Goal: Check status: Check status

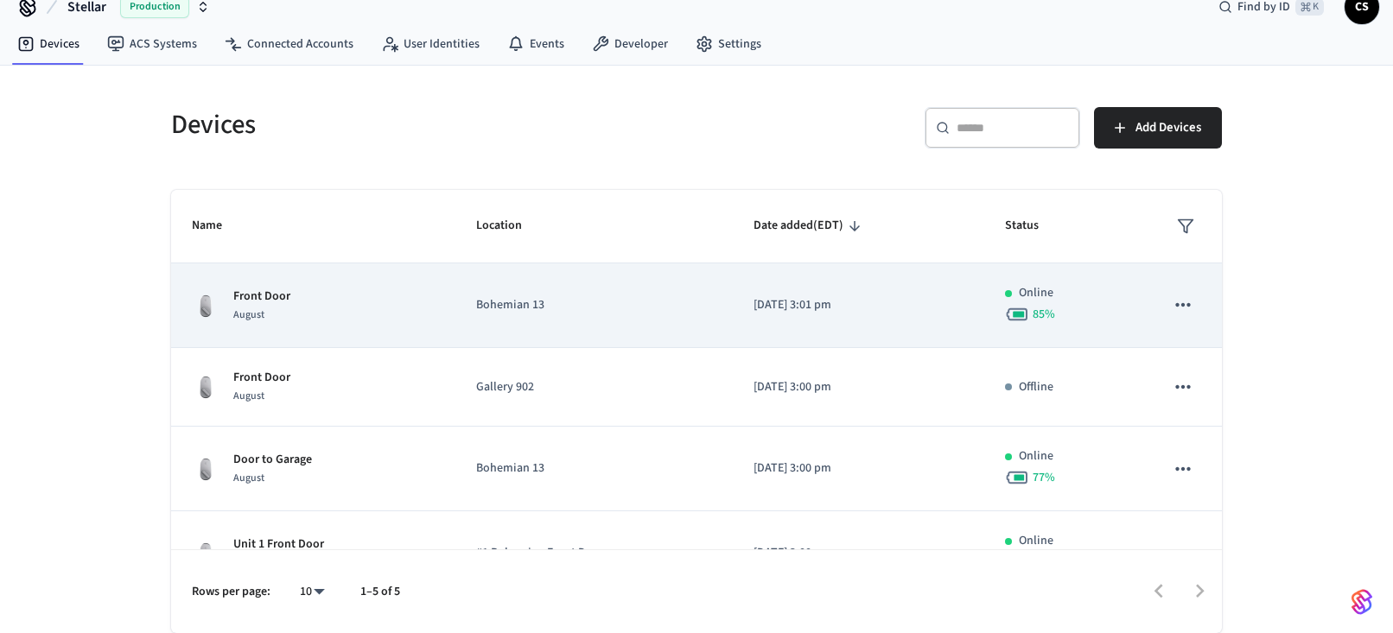
click at [295, 314] on div "Front Door August" at bounding box center [313, 306] width 243 height 36
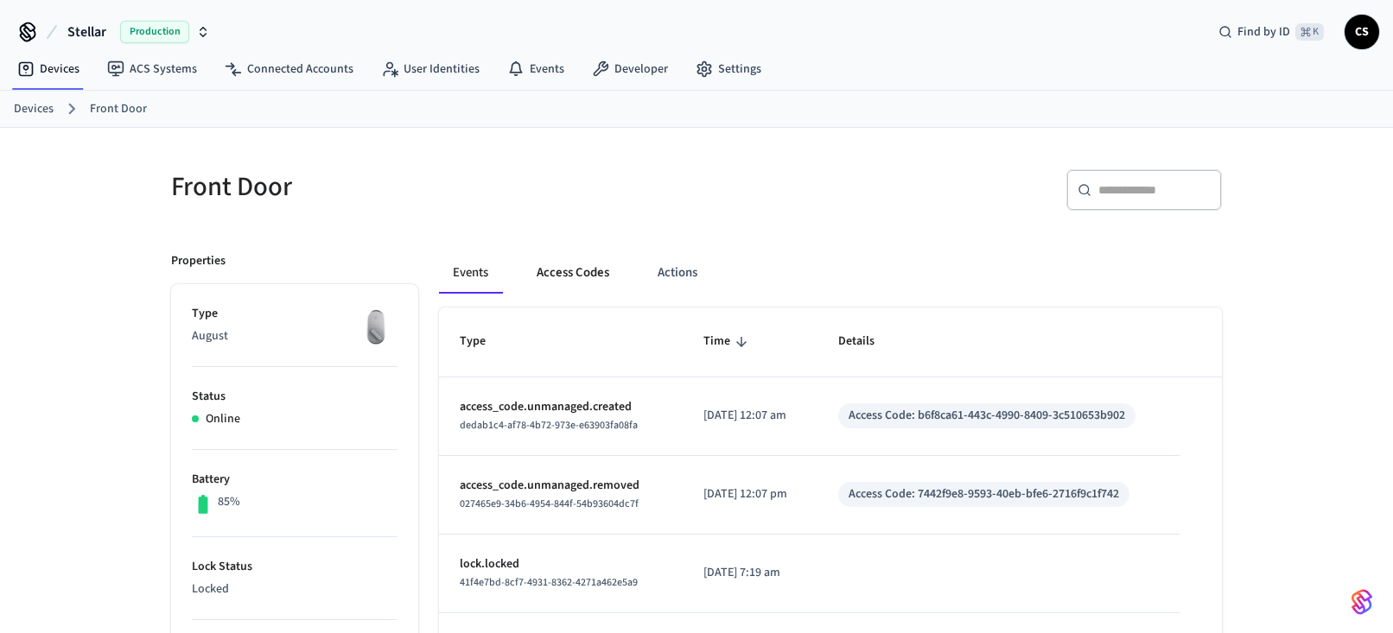
click at [574, 270] on button "Access Codes" at bounding box center [573, 272] width 100 height 41
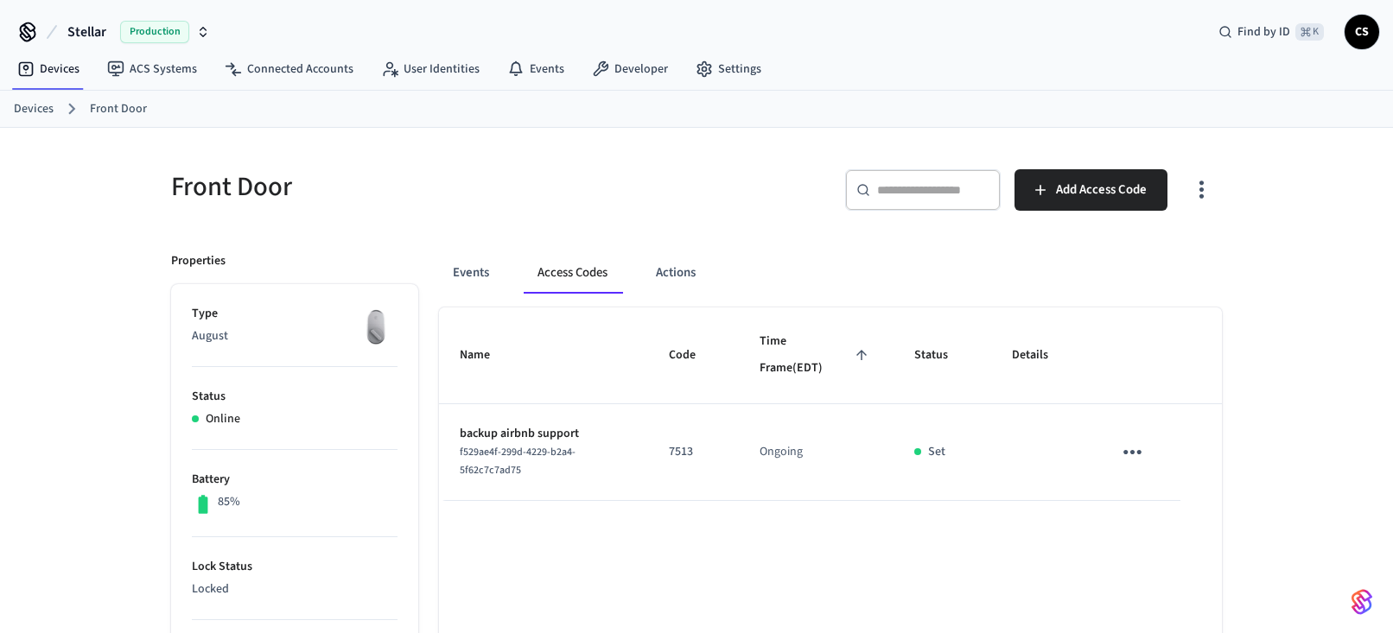
click at [46, 107] on link "Devices" at bounding box center [34, 109] width 40 height 18
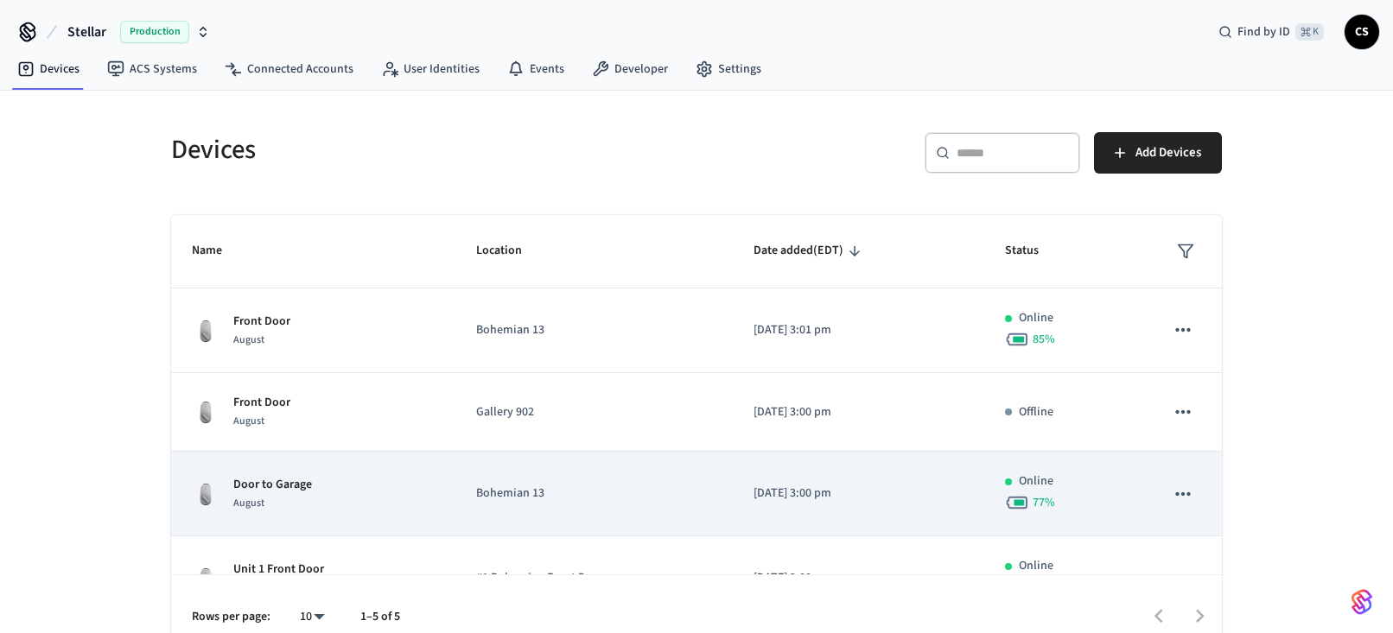
click at [290, 485] on p "Door to Garage" at bounding box center [272, 485] width 79 height 18
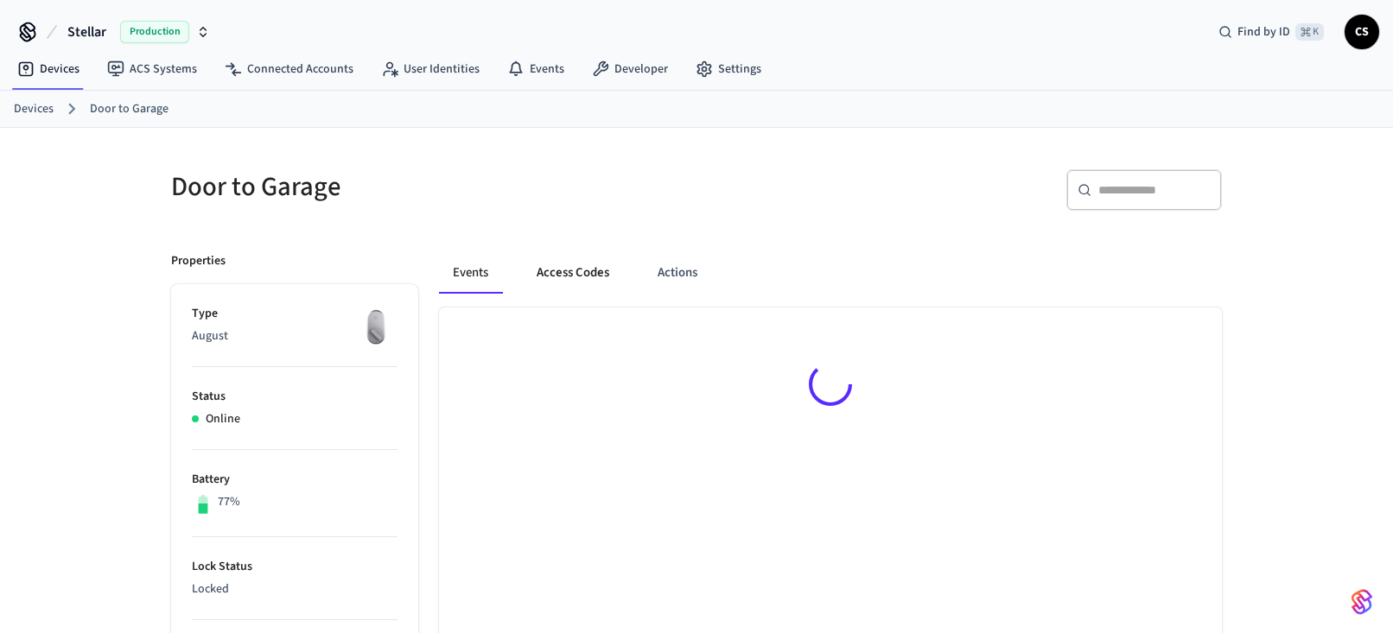
click at [590, 271] on button "Access Codes" at bounding box center [573, 272] width 100 height 41
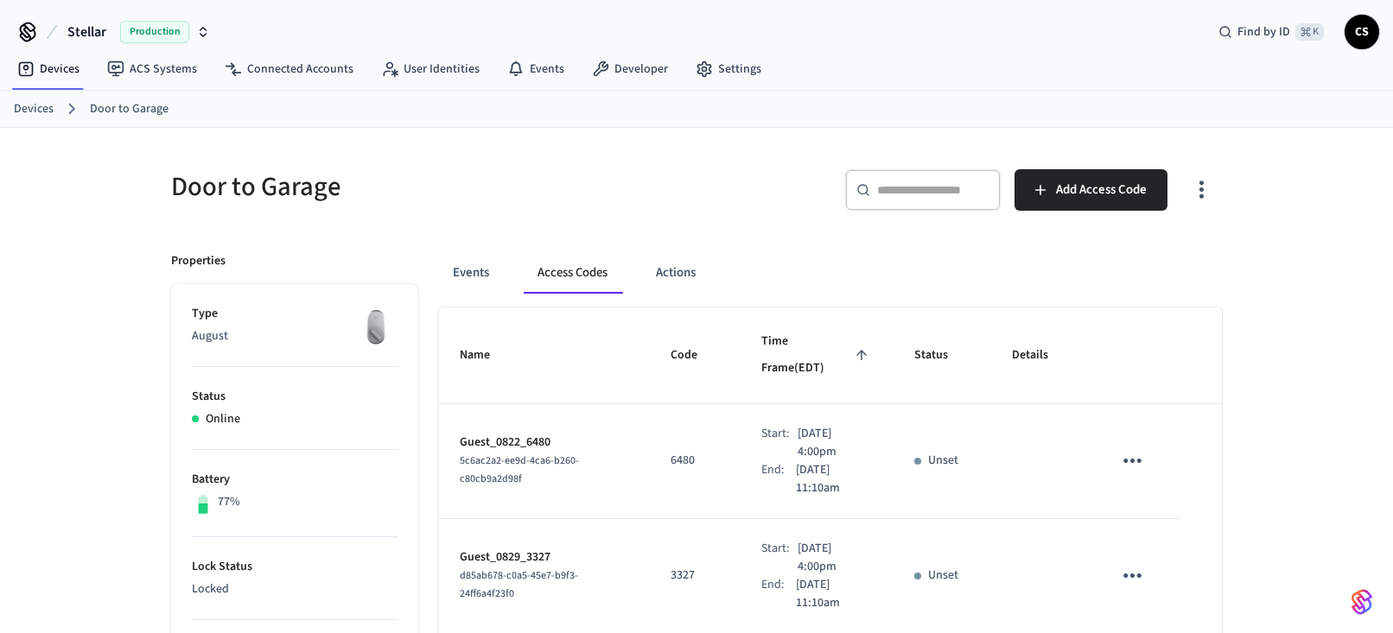
click at [41, 108] on link "Devices" at bounding box center [34, 109] width 40 height 18
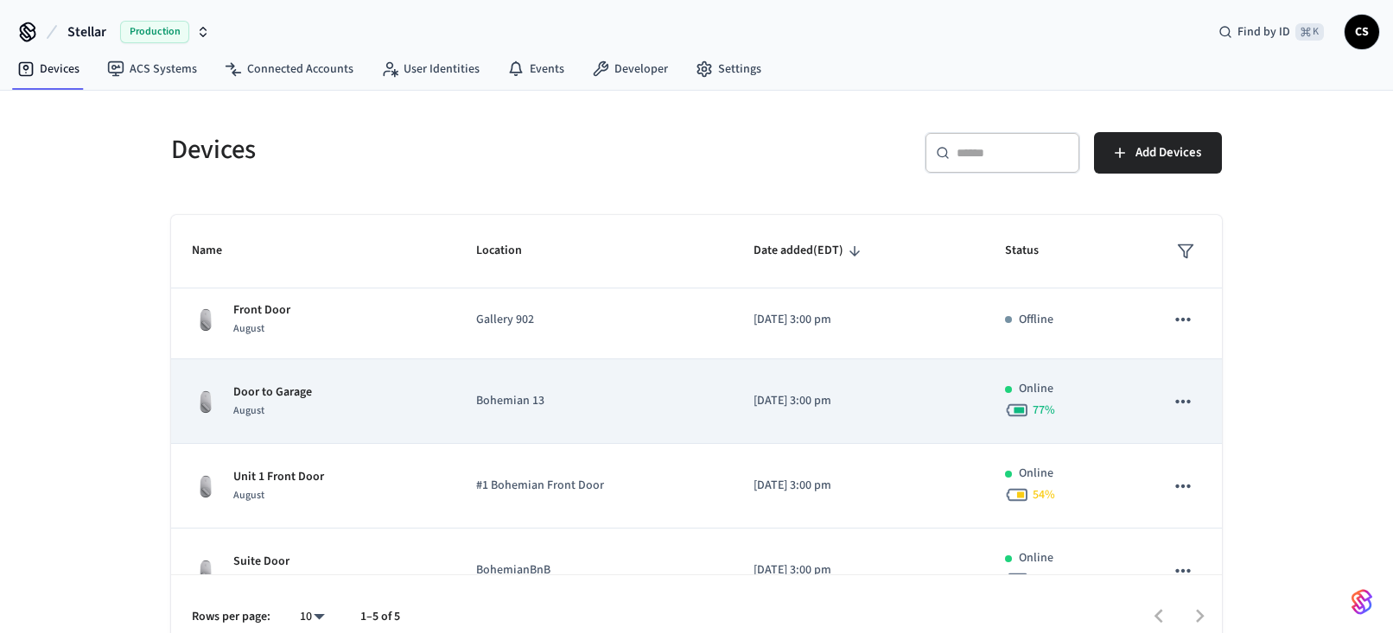
scroll to position [131, 0]
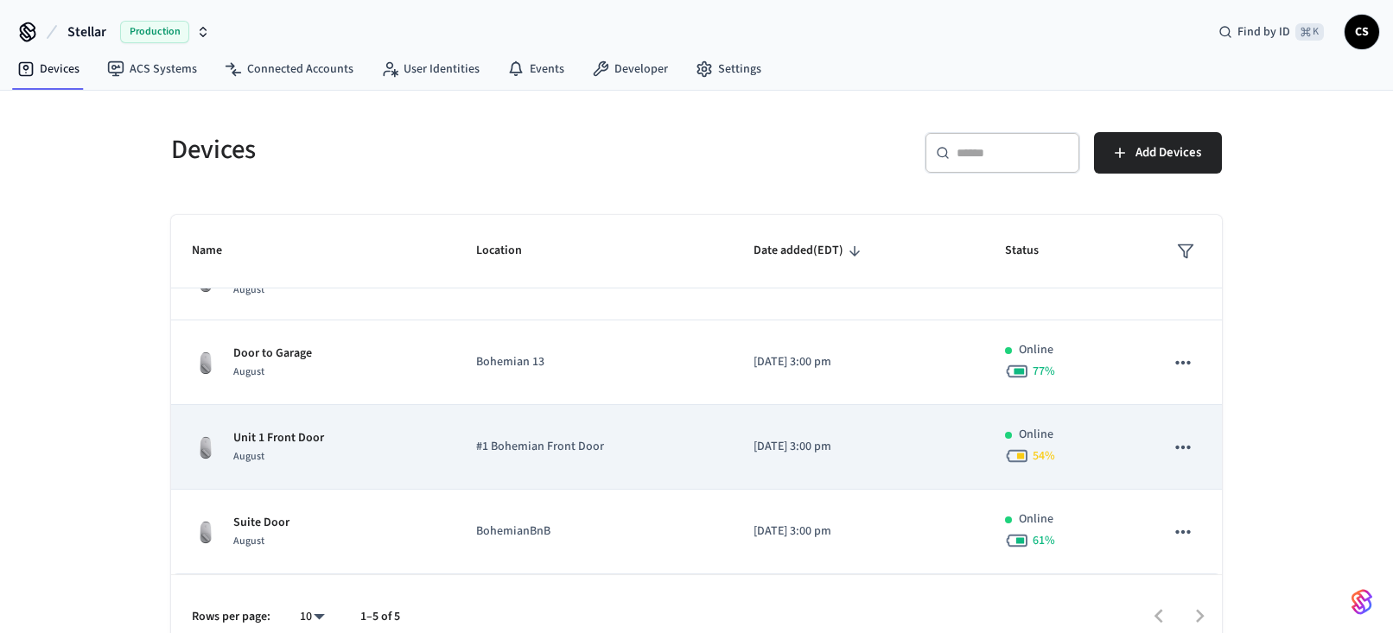
click at [269, 441] on p "Unit 1 Front Door" at bounding box center [278, 438] width 91 height 18
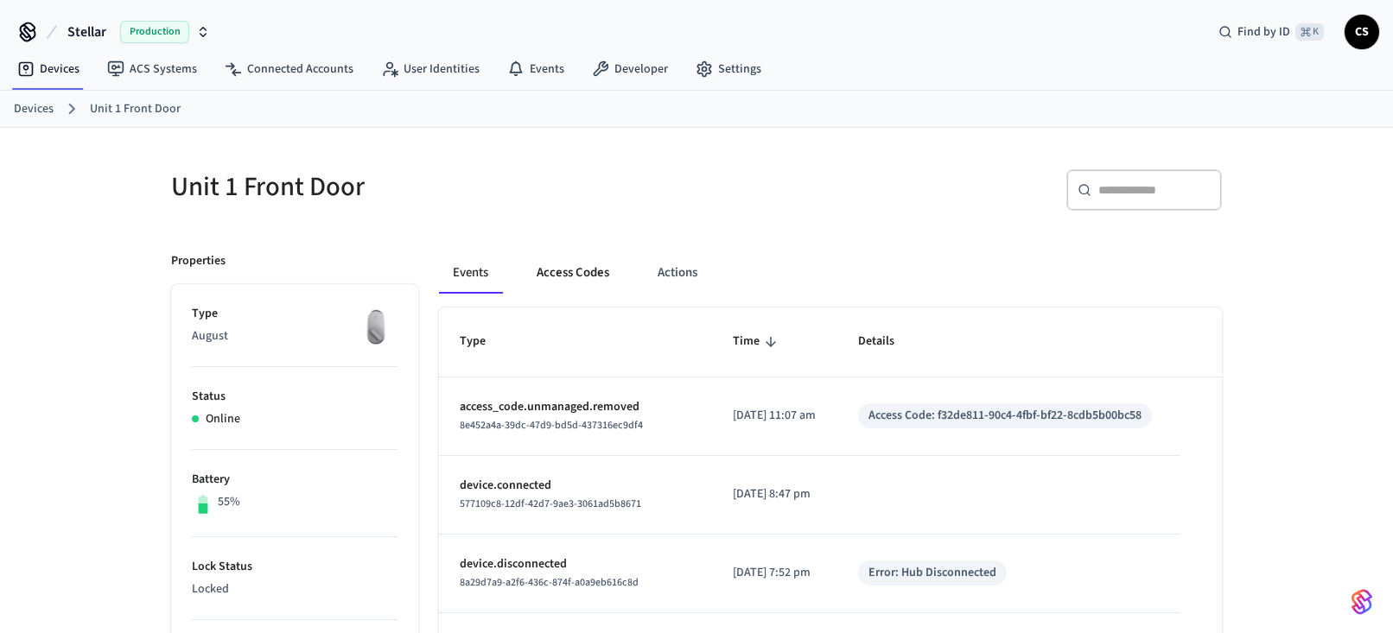
click at [577, 272] on button "Access Codes" at bounding box center [573, 272] width 100 height 41
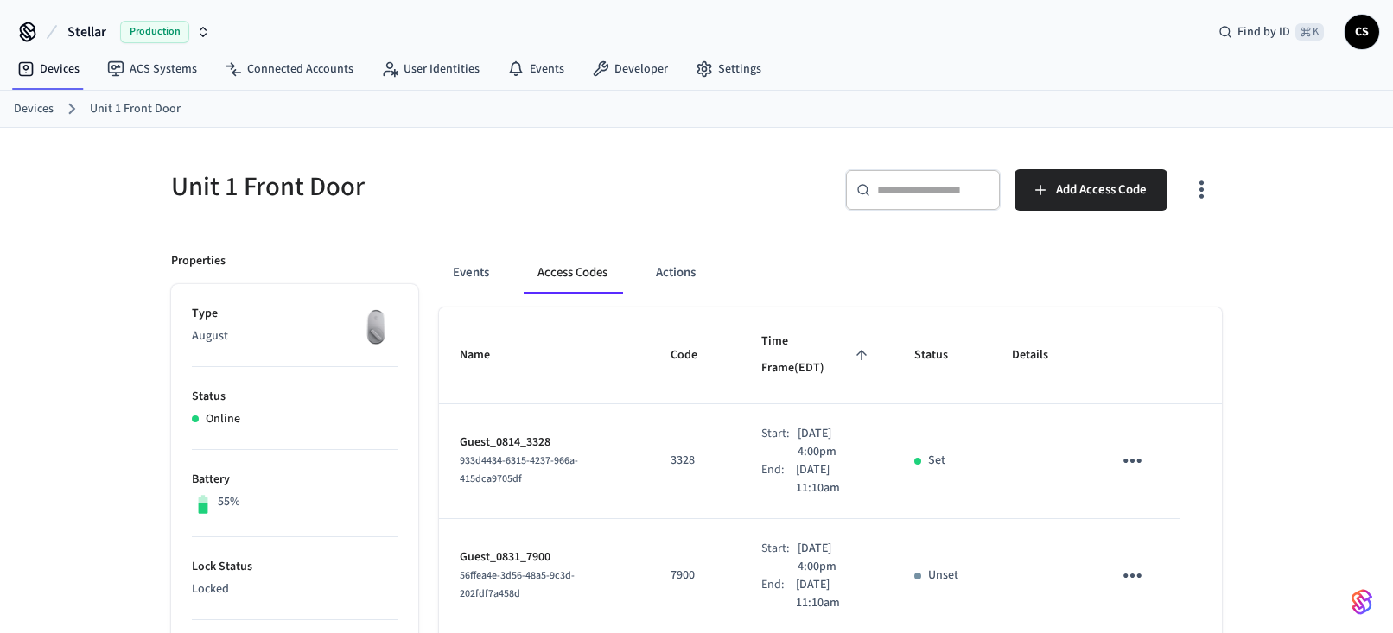
click at [34, 111] on link "Devices" at bounding box center [34, 109] width 40 height 18
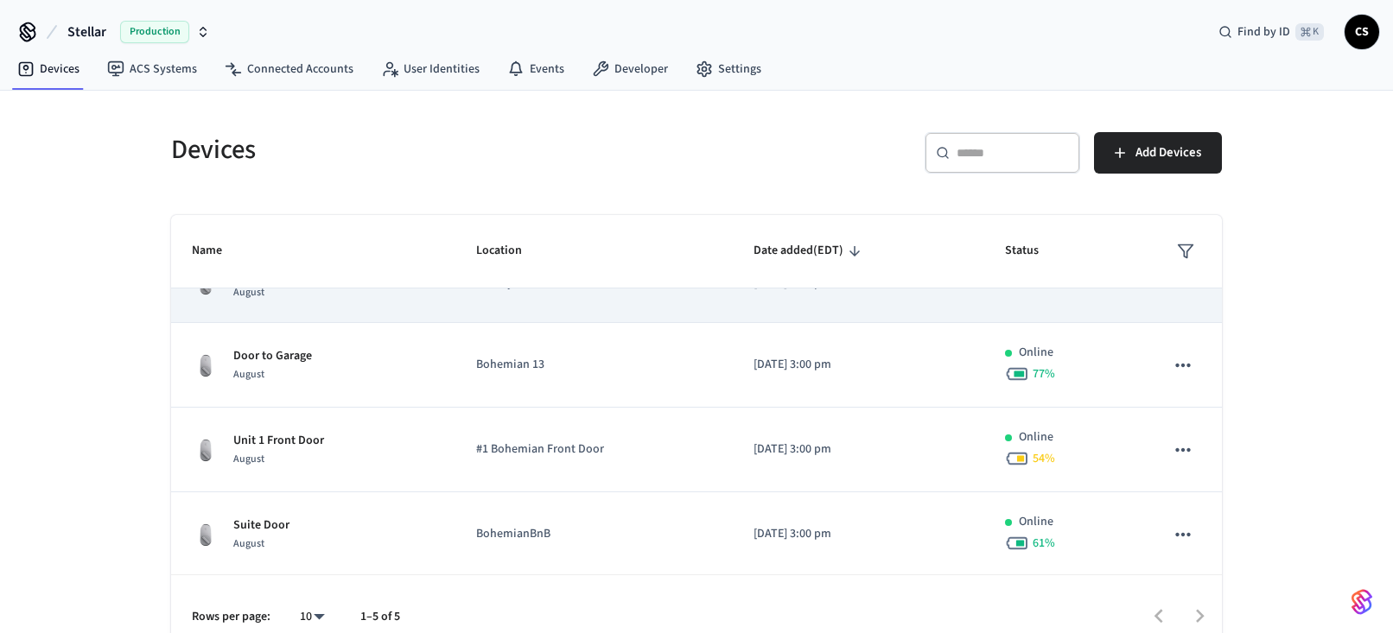
scroll to position [131, 0]
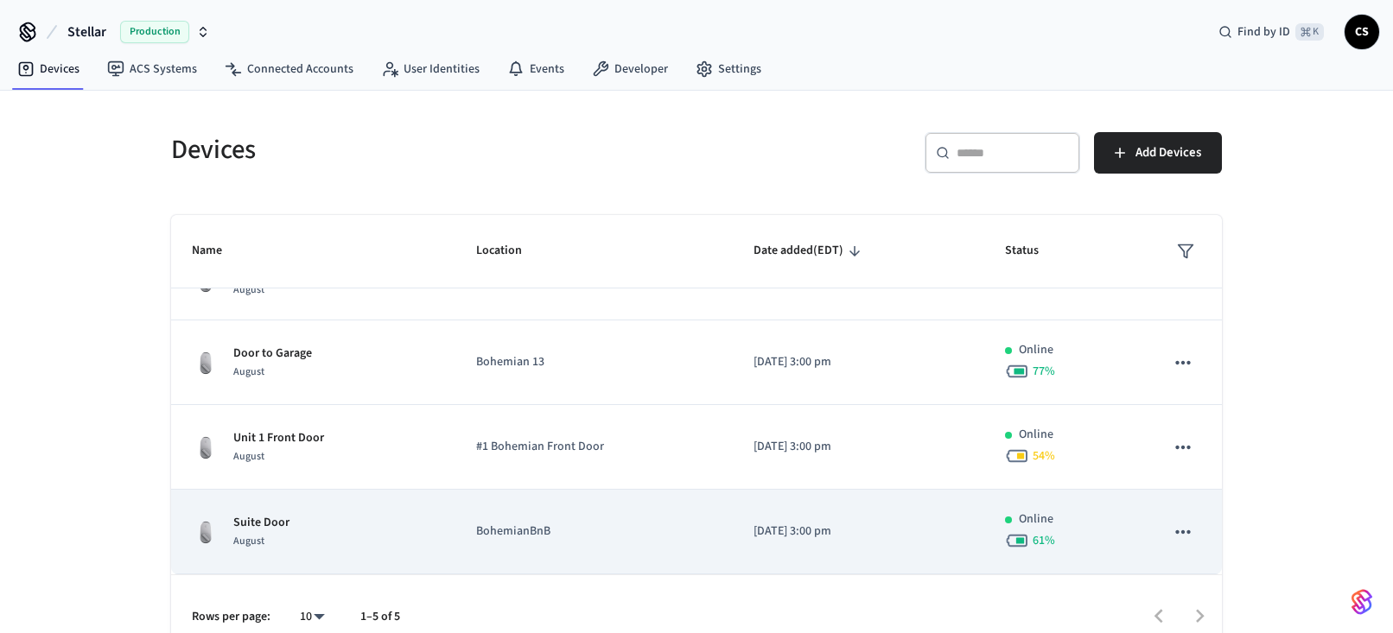
click at [296, 524] on div "Suite Door August" at bounding box center [313, 532] width 243 height 36
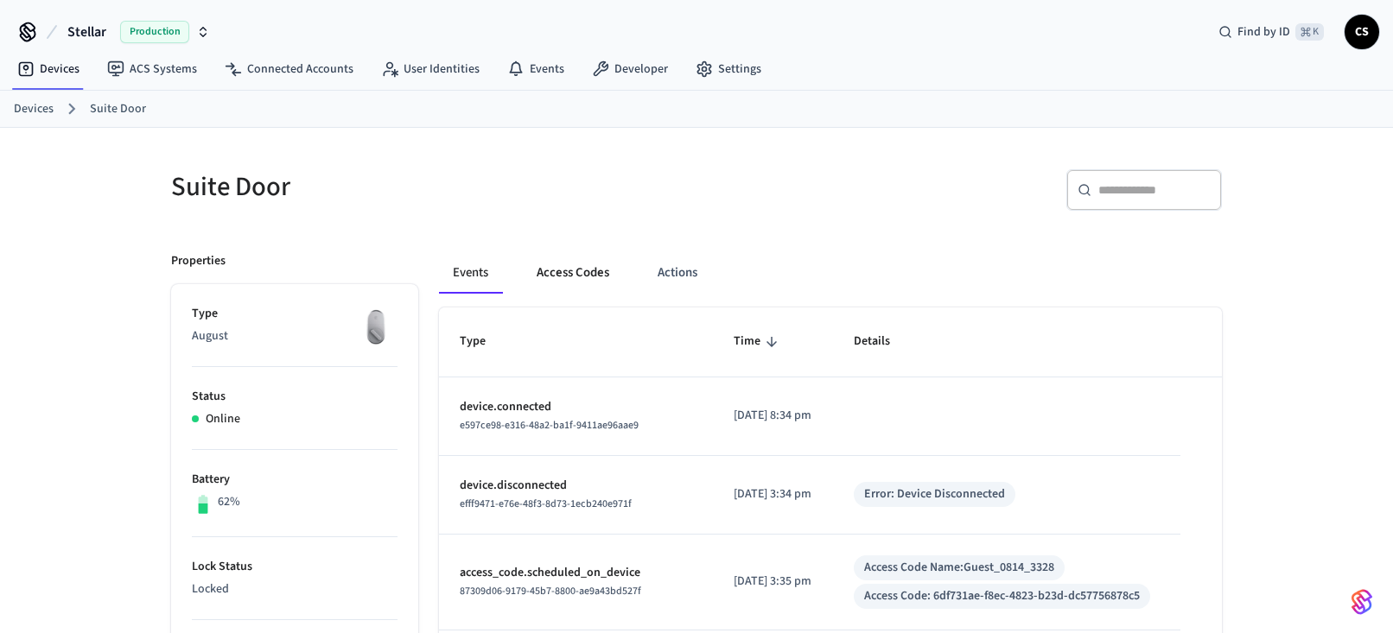
click at [597, 277] on button "Access Codes" at bounding box center [573, 272] width 100 height 41
